Goal: Go to known website: Go to known website

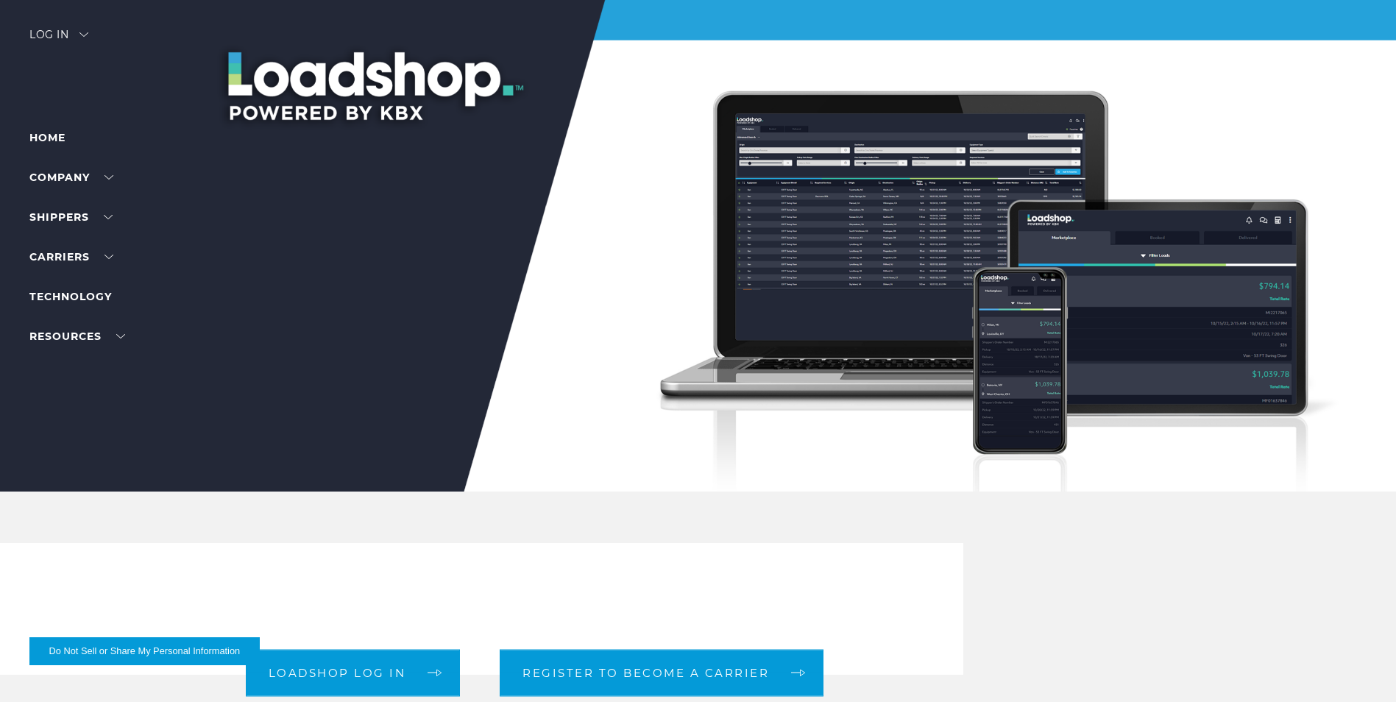
click at [54, 35] on div "Log in" at bounding box center [58, 39] width 59 height 21
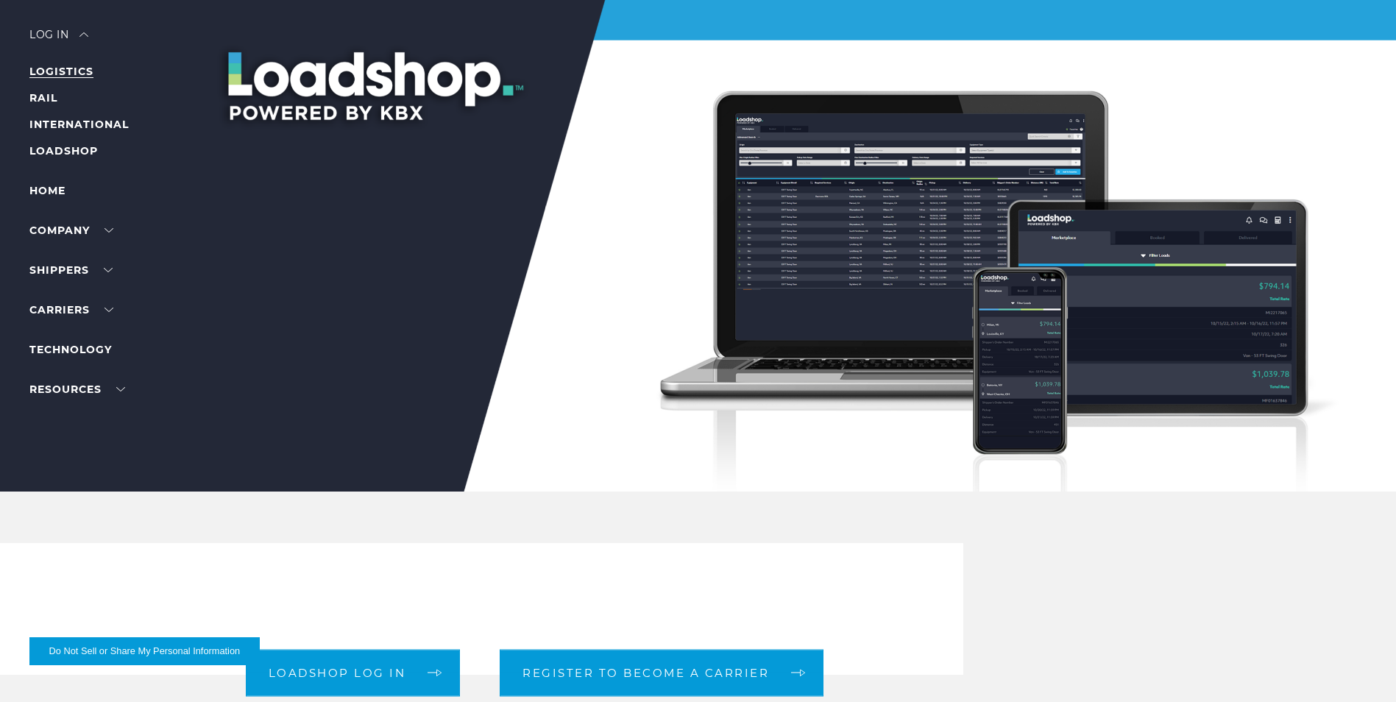
click at [60, 67] on link "LOGISTICS" at bounding box center [61, 71] width 64 height 13
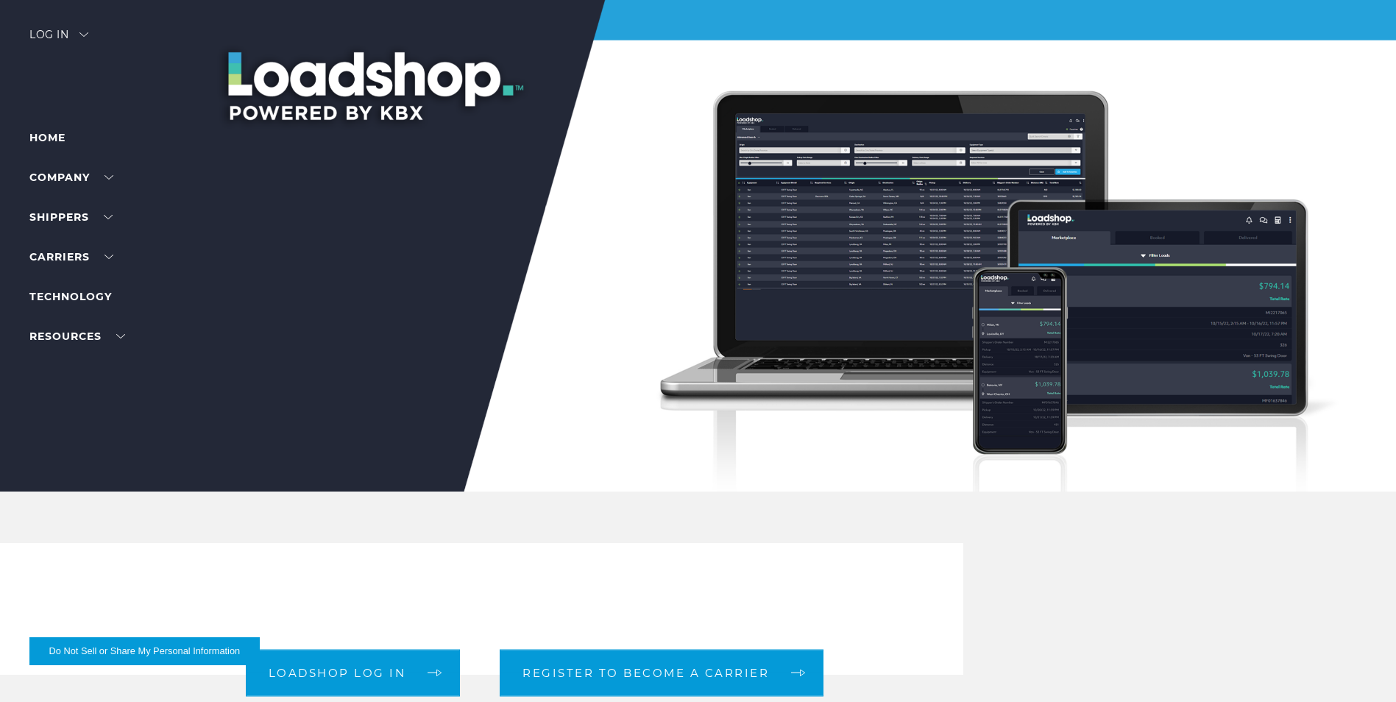
click at [88, 35] on img at bounding box center [83, 34] width 9 height 4
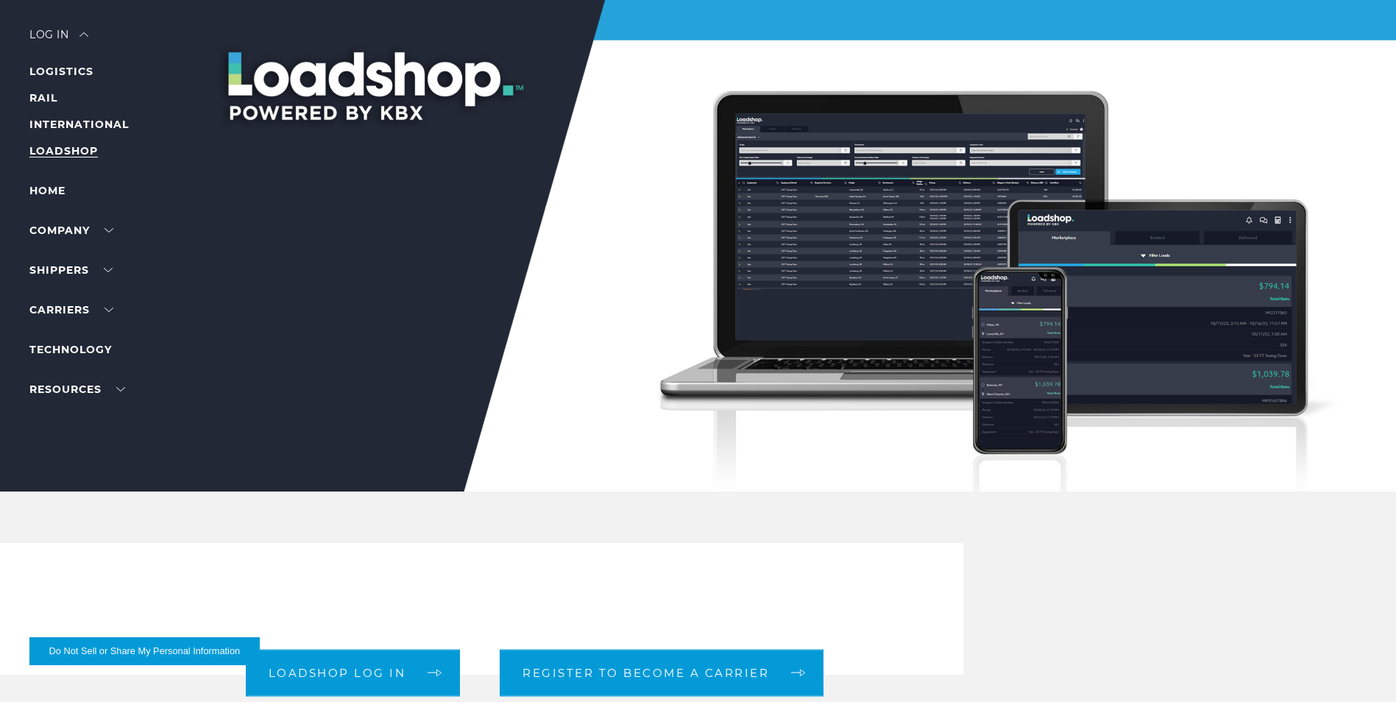
click at [66, 152] on link "LOADSHOP" at bounding box center [63, 150] width 68 height 13
click at [51, 31] on div "Log in" at bounding box center [58, 39] width 59 height 21
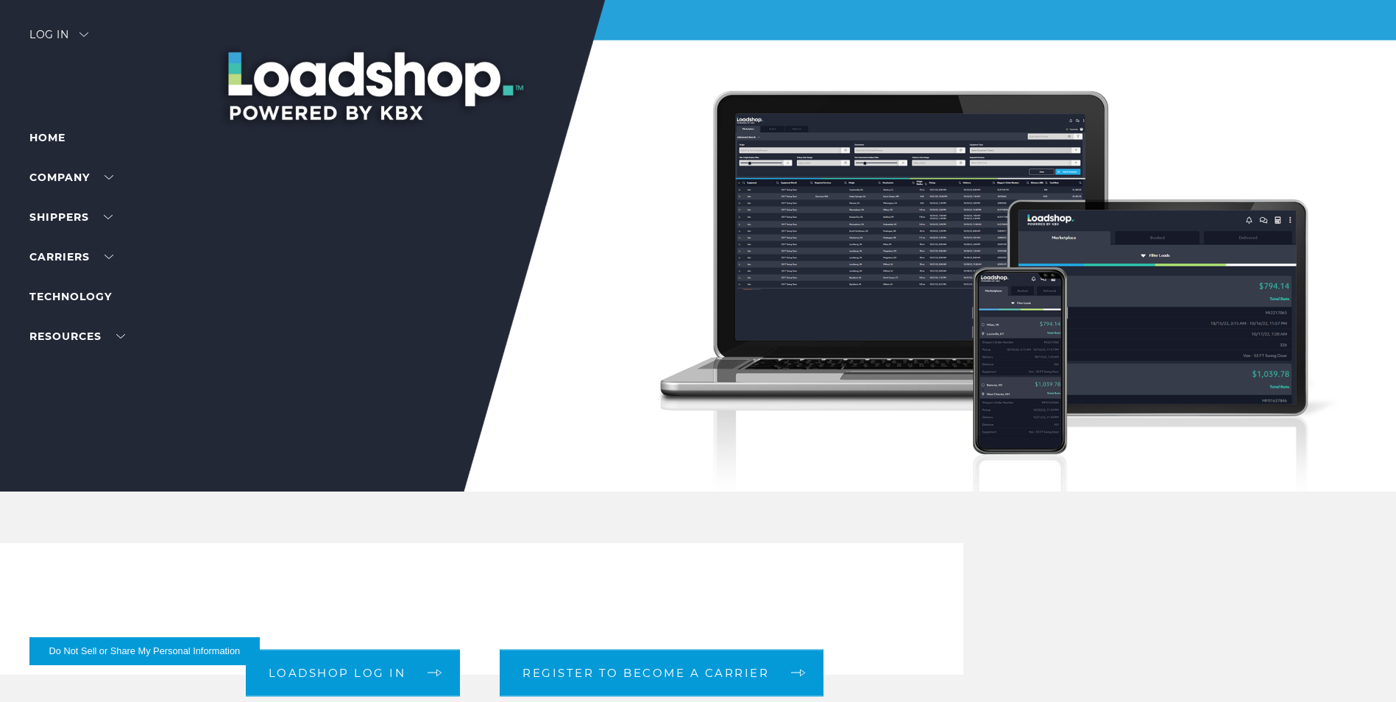
click at [63, 31] on div "Log in" at bounding box center [58, 39] width 59 height 21
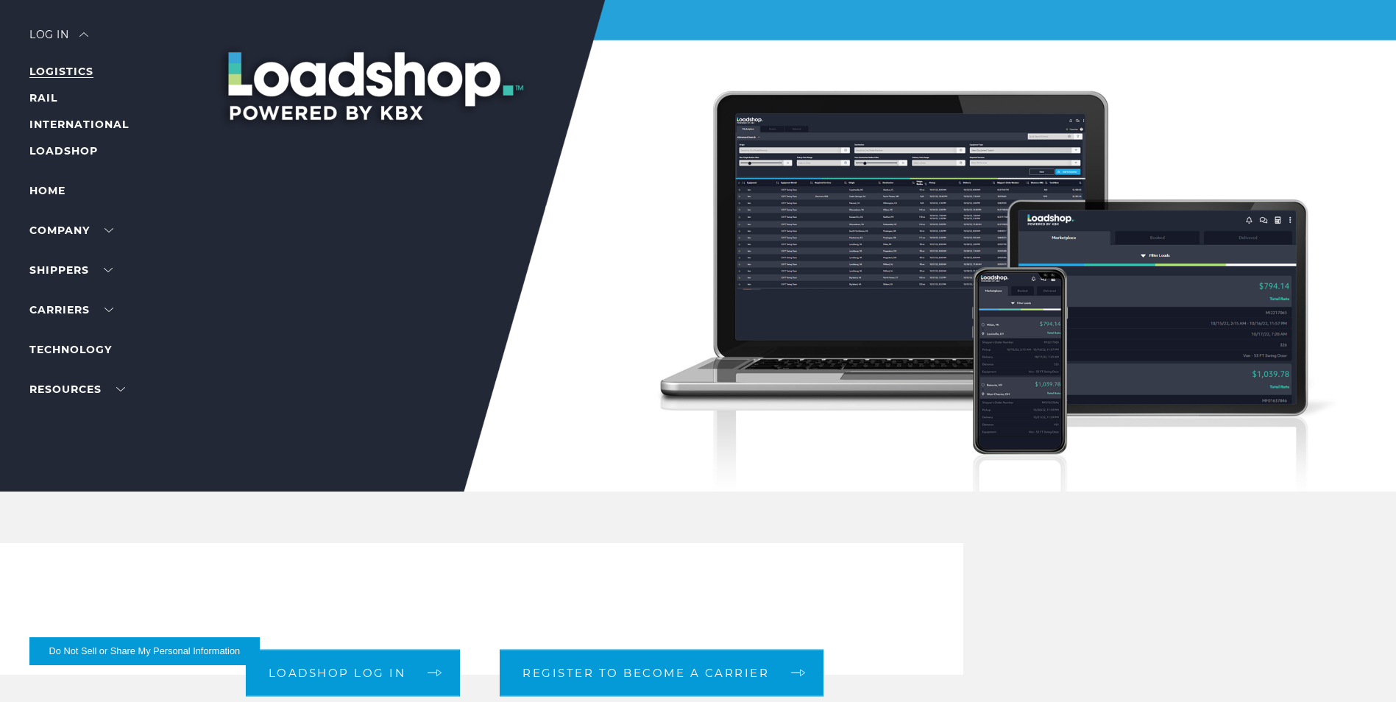
click at [77, 71] on link "LOGISTICS" at bounding box center [61, 71] width 64 height 13
